Goal: Task Accomplishment & Management: Manage account settings

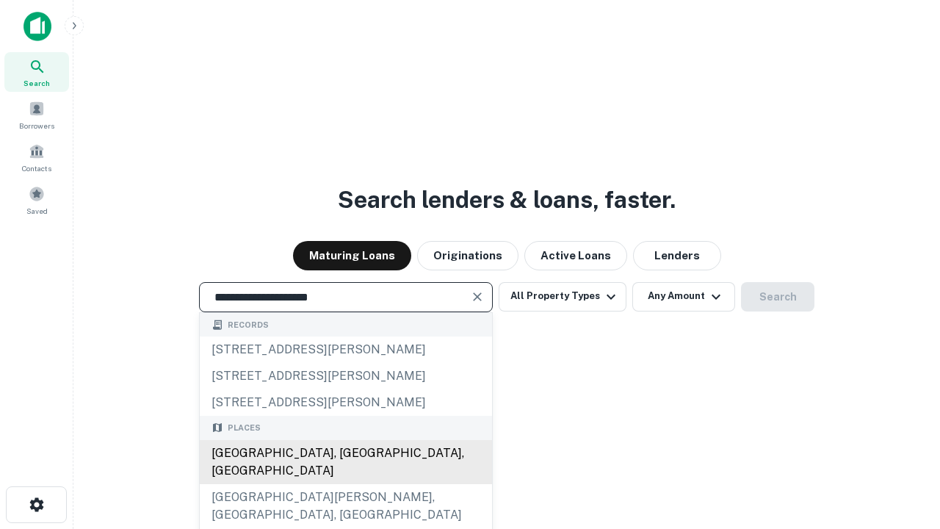
click at [345, 484] on div "[GEOGRAPHIC_DATA], [GEOGRAPHIC_DATA], [GEOGRAPHIC_DATA]" at bounding box center [346, 462] width 292 height 44
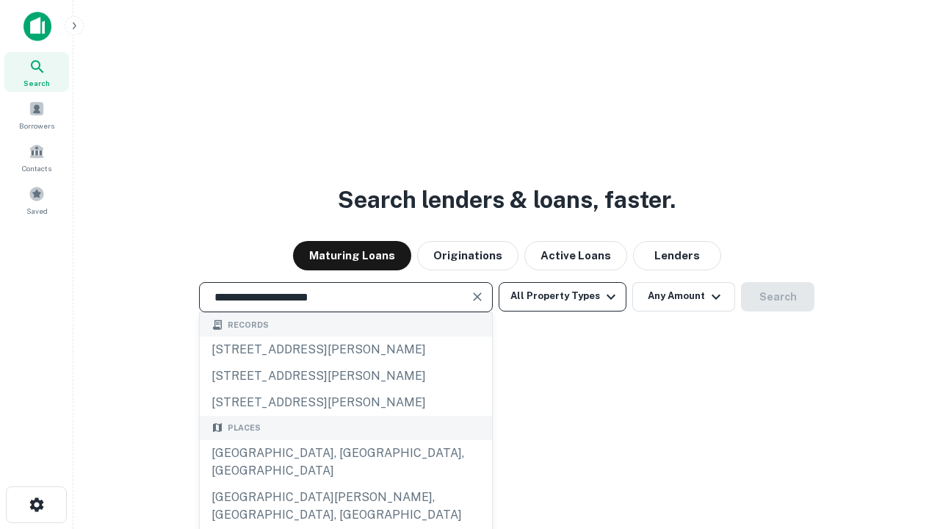
type input "**********"
click at [562, 296] on button "All Property Types" at bounding box center [563, 296] width 128 height 29
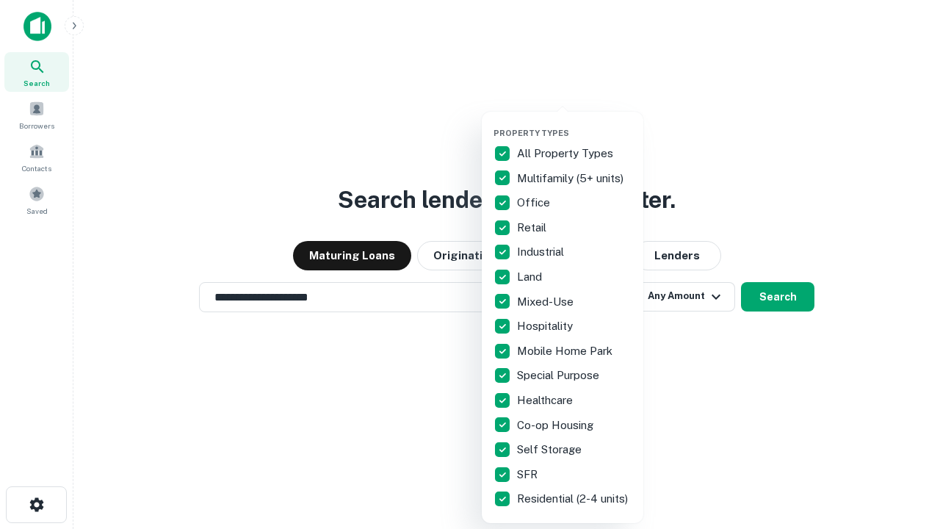
click at [574, 123] on button "button" at bounding box center [574, 123] width 162 height 1
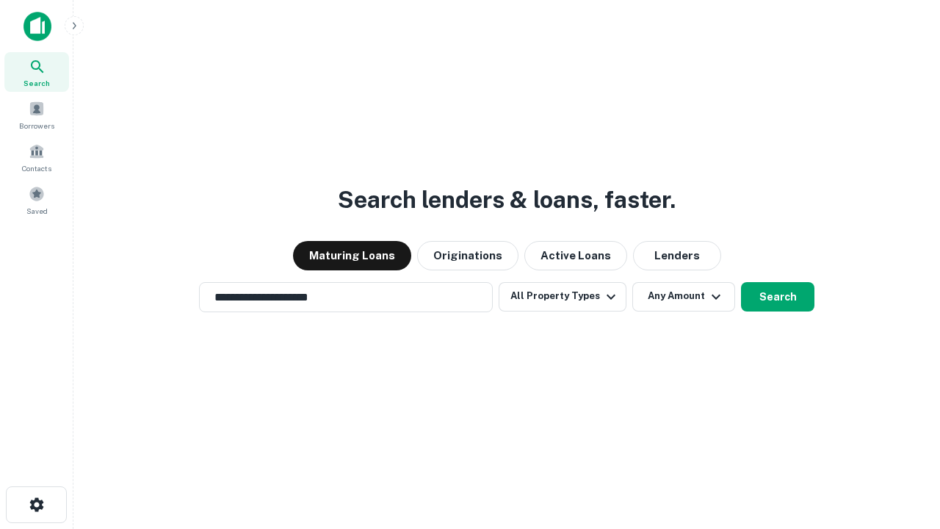
scroll to position [9, 177]
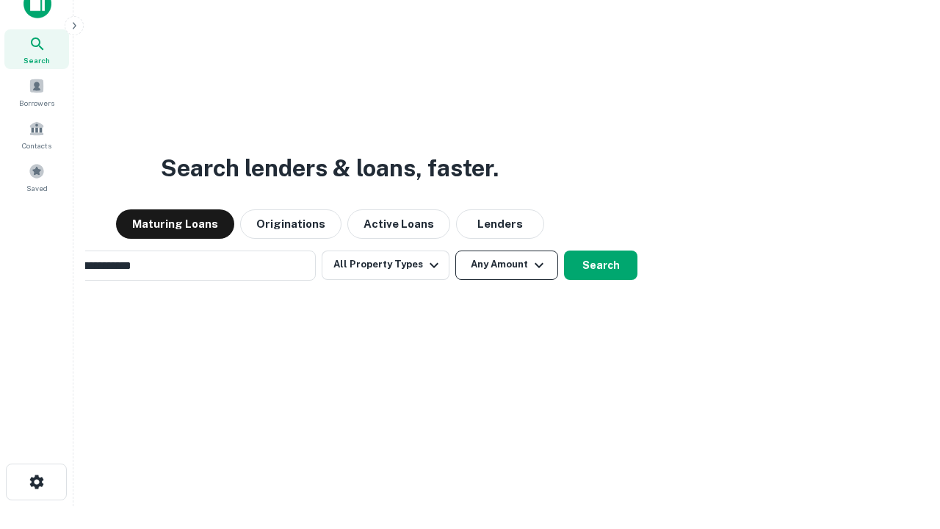
click at [455, 250] on button "Any Amount" at bounding box center [506, 264] width 103 height 29
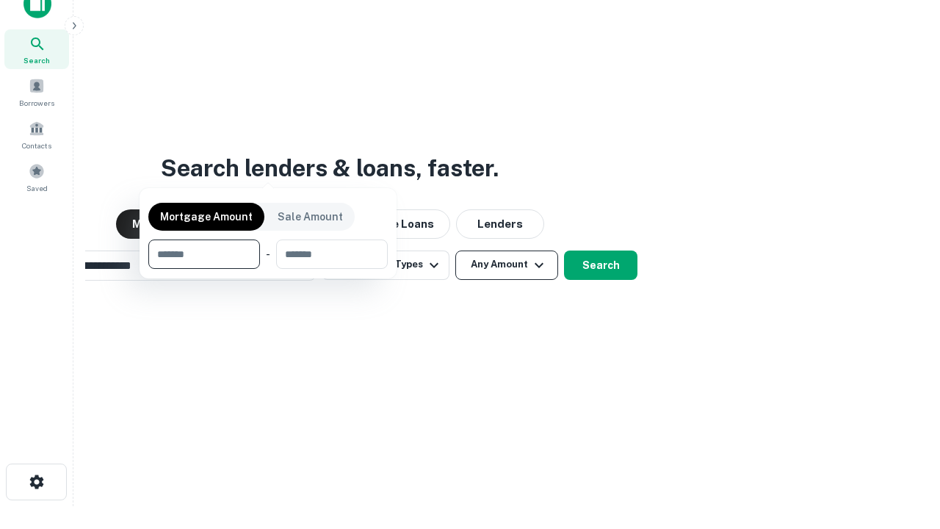
scroll to position [23, 0]
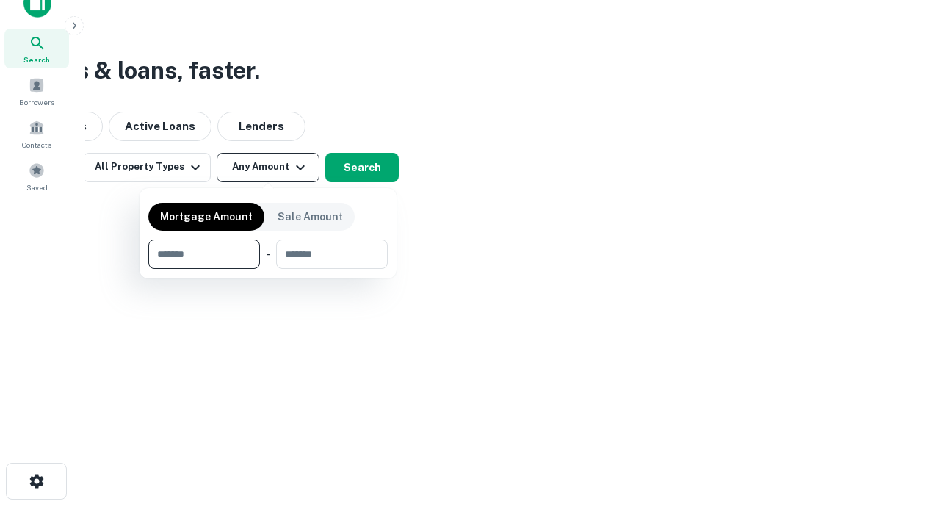
type input "*******"
click at [268, 269] on button "button" at bounding box center [267, 269] width 239 height 1
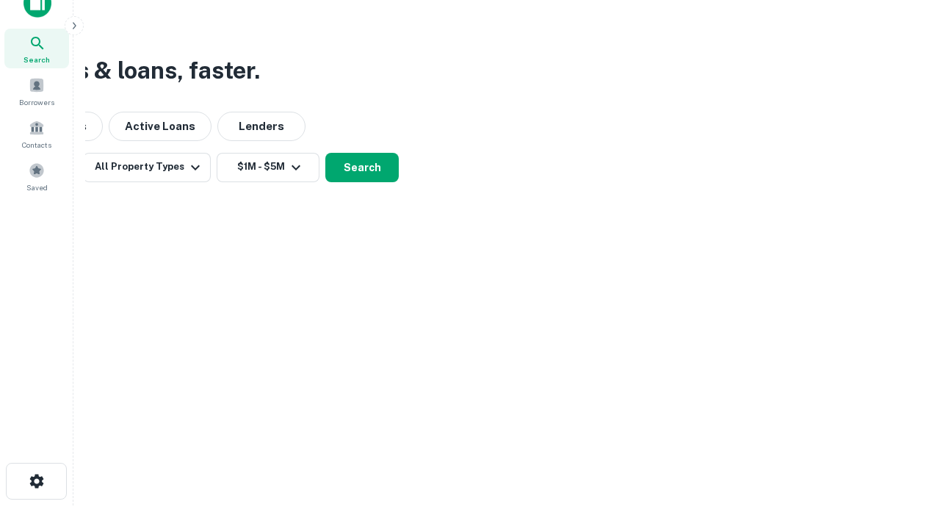
scroll to position [23, 0]
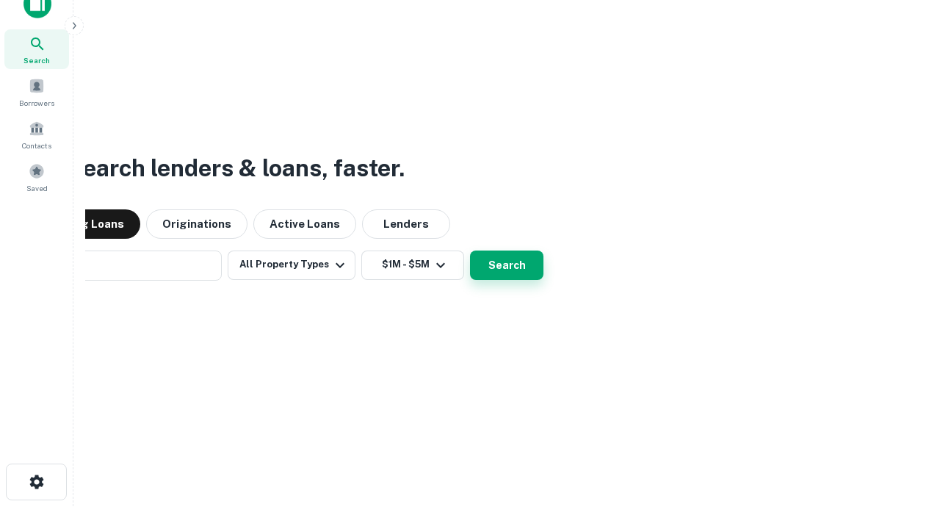
click at [470, 250] on button "Search" at bounding box center [506, 264] width 73 height 29
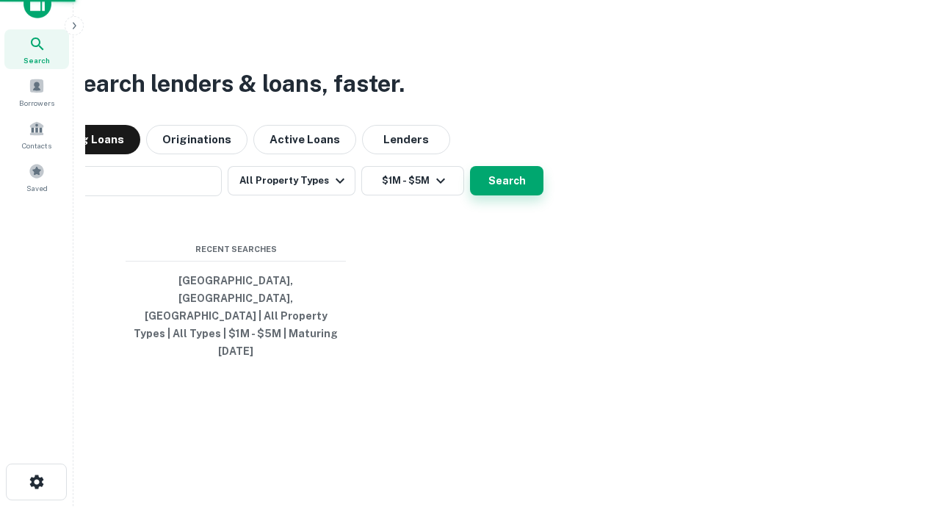
scroll to position [23, 0]
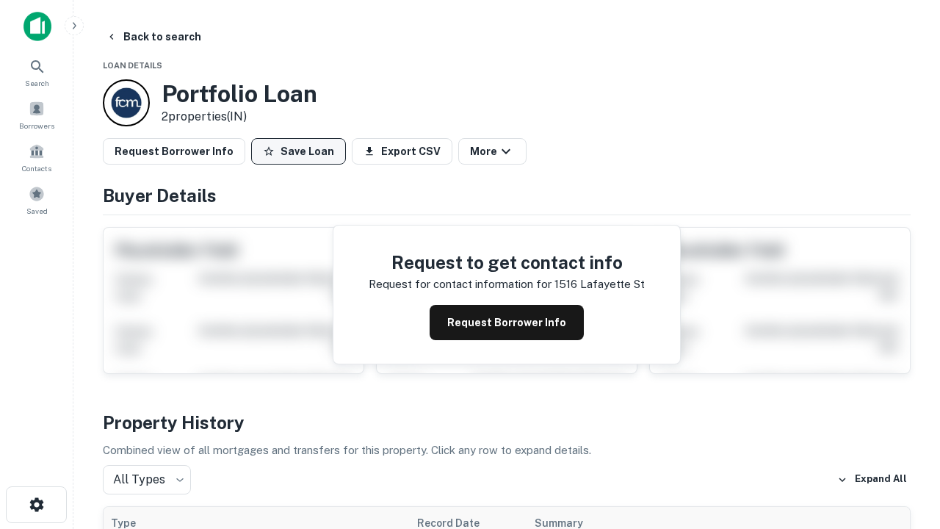
click at [298, 151] on button "Save Loan" at bounding box center [298, 151] width 95 height 26
click at [302, 151] on button "Loan Saved" at bounding box center [301, 151] width 101 height 26
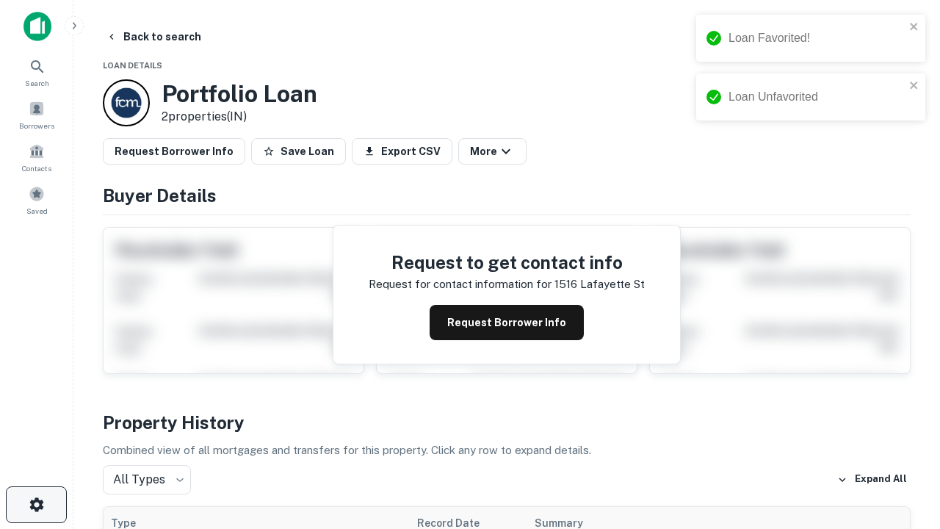
click at [36, 504] on icon "button" at bounding box center [37, 505] width 18 height 18
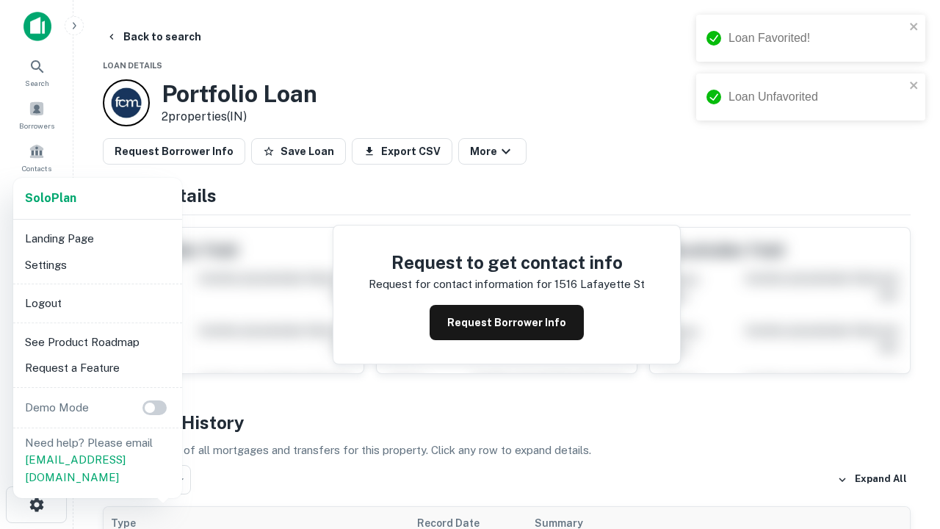
click at [97, 303] on li "Logout" at bounding box center [97, 303] width 157 height 26
